Goal: Find specific page/section: Find specific page/section

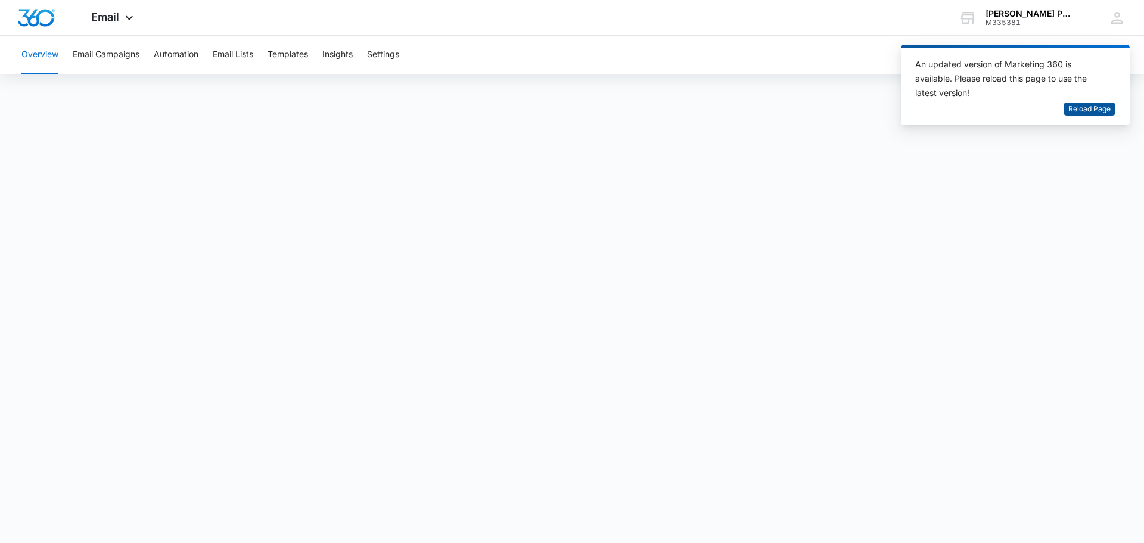
click at [1101, 113] on span "Reload Page" at bounding box center [1089, 109] width 42 height 11
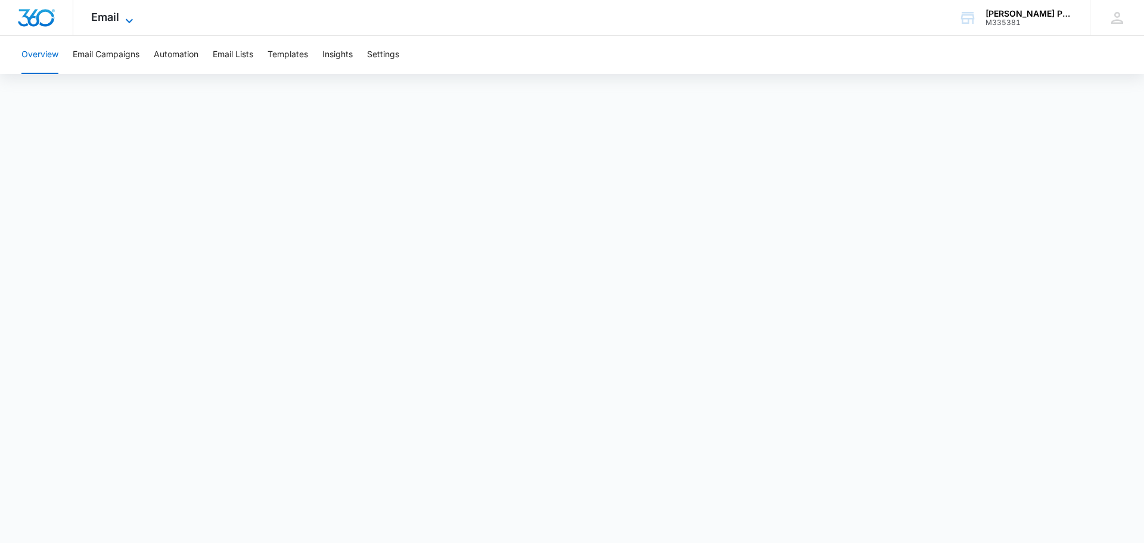
click at [122, 14] on icon at bounding box center [129, 21] width 14 height 14
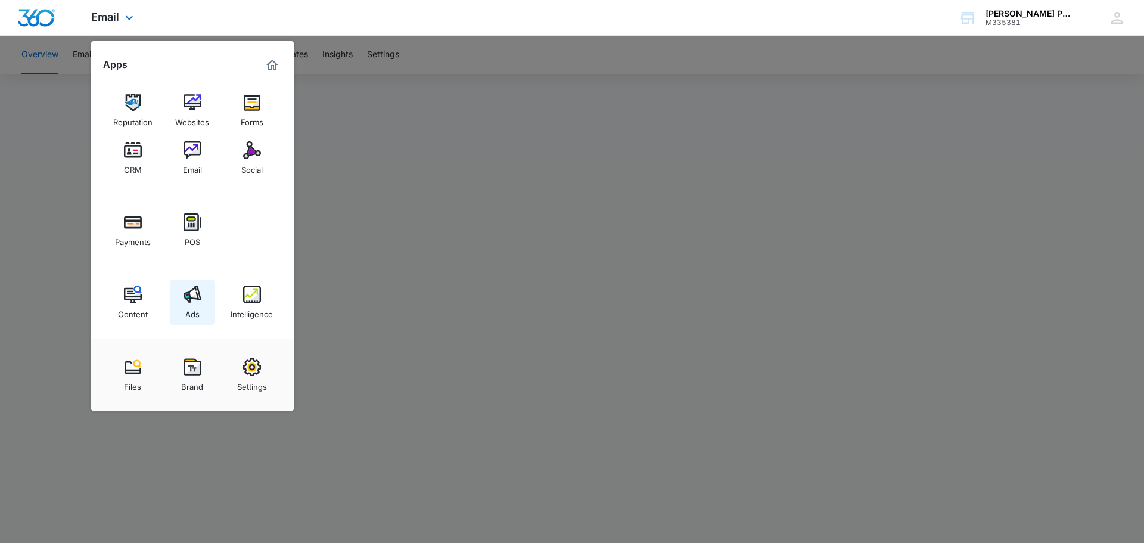
click at [195, 295] on img at bounding box center [192, 294] width 18 height 18
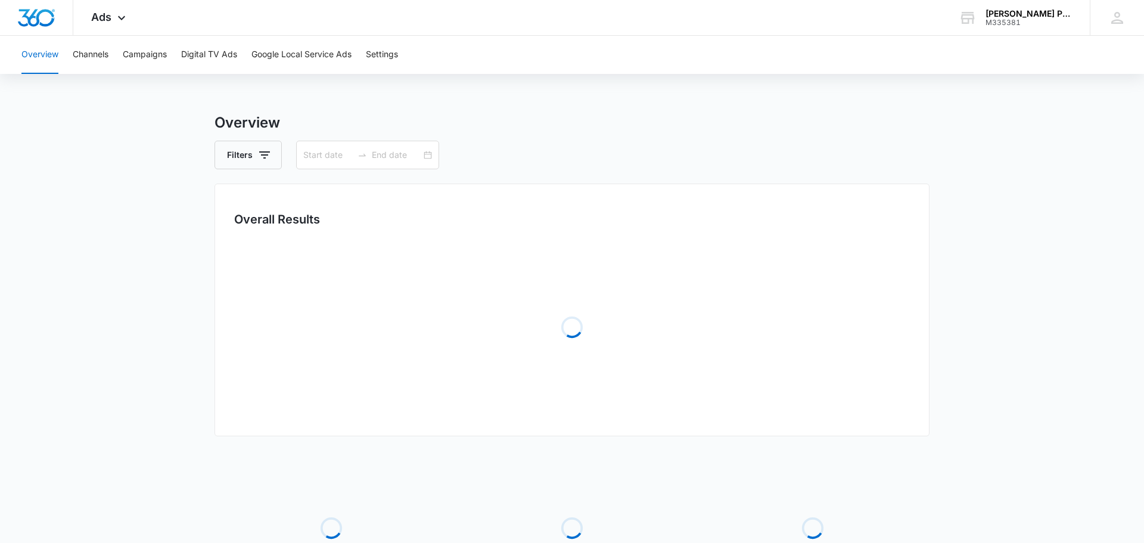
type input "[DATE]"
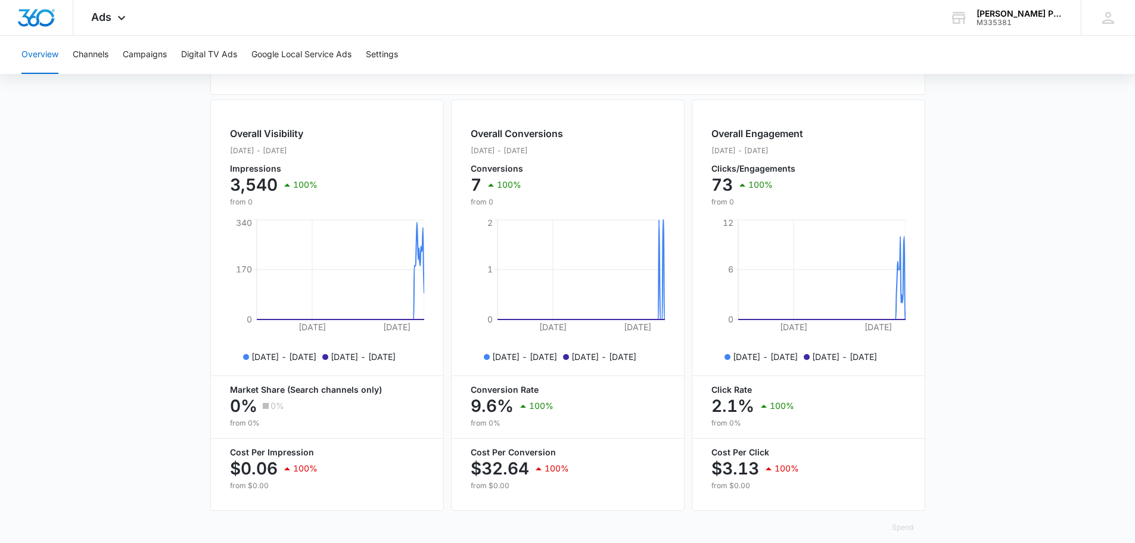
scroll to position [434, 0]
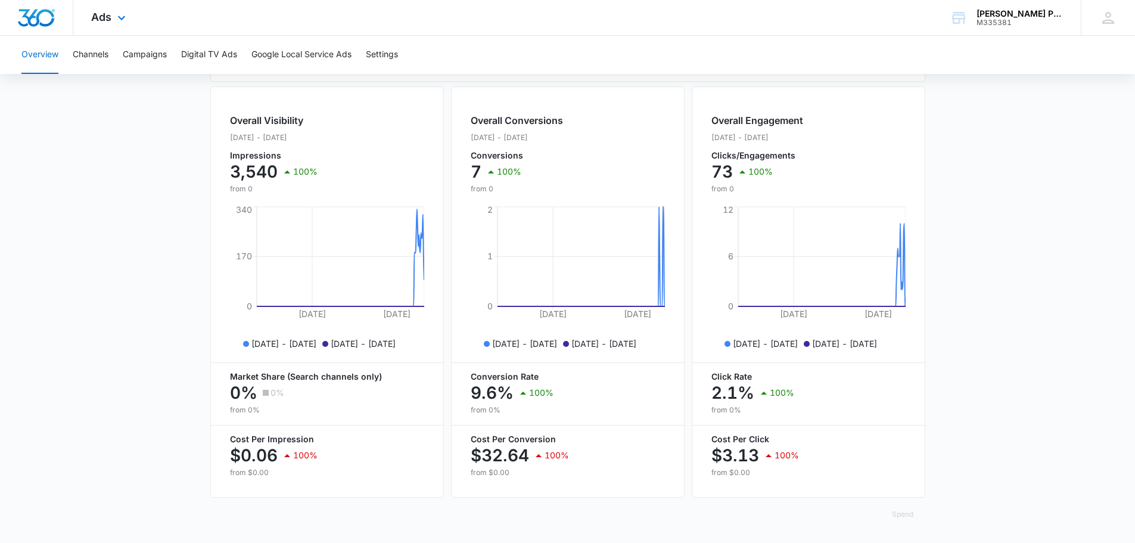
click at [102, 24] on div "Ads Apps Reputation Websites Forms CRM Email Social Payments POS Content Ads In…" at bounding box center [109, 17] width 73 height 35
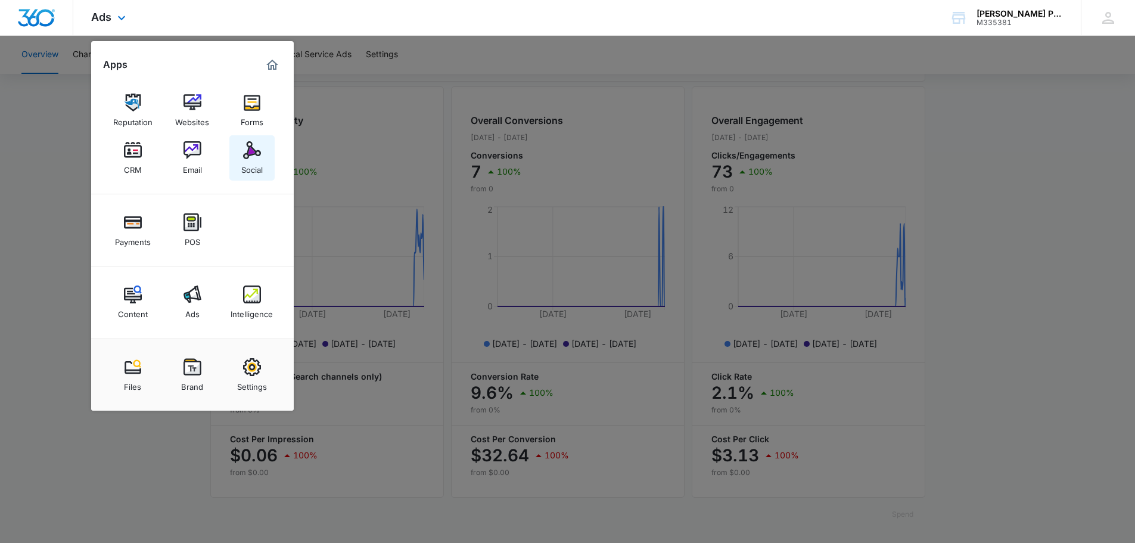
click at [257, 162] on div "Social" at bounding box center [251, 166] width 21 height 15
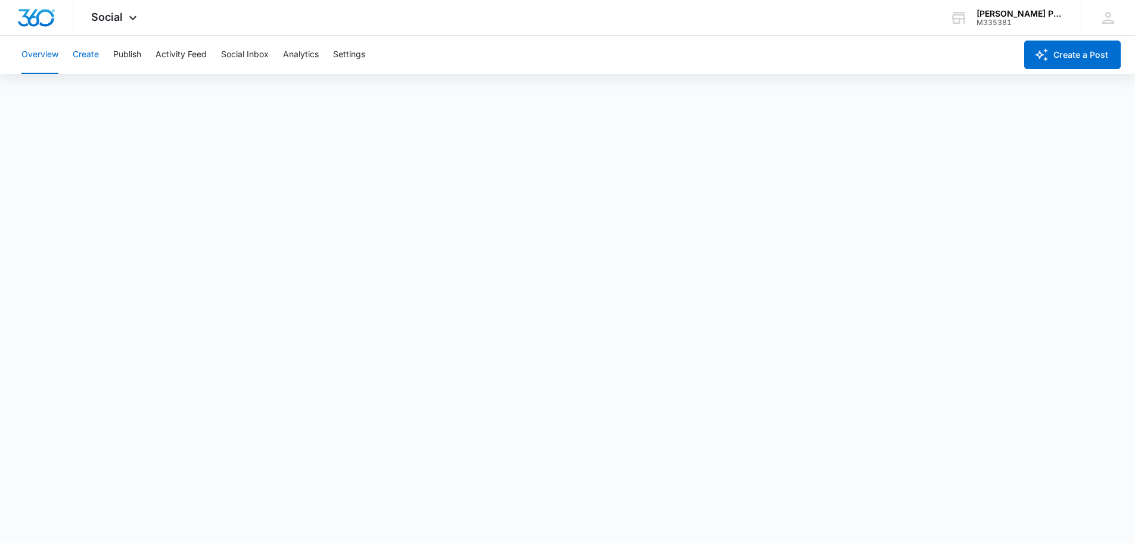
scroll to position [3, 0]
